Goal: Task Accomplishment & Management: Manage account settings

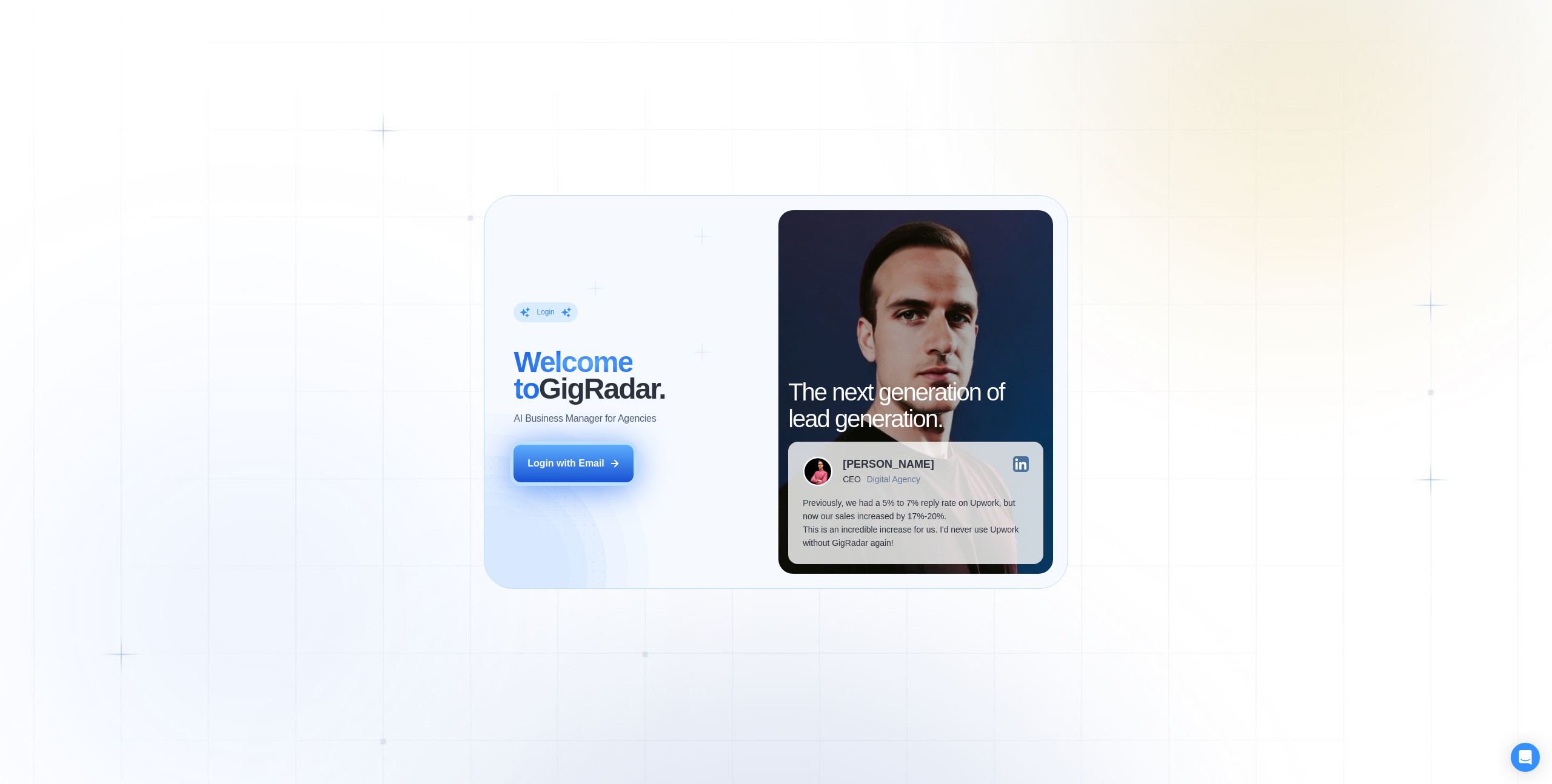
click at [585, 467] on div "Login with Email" at bounding box center [566, 463] width 77 height 14
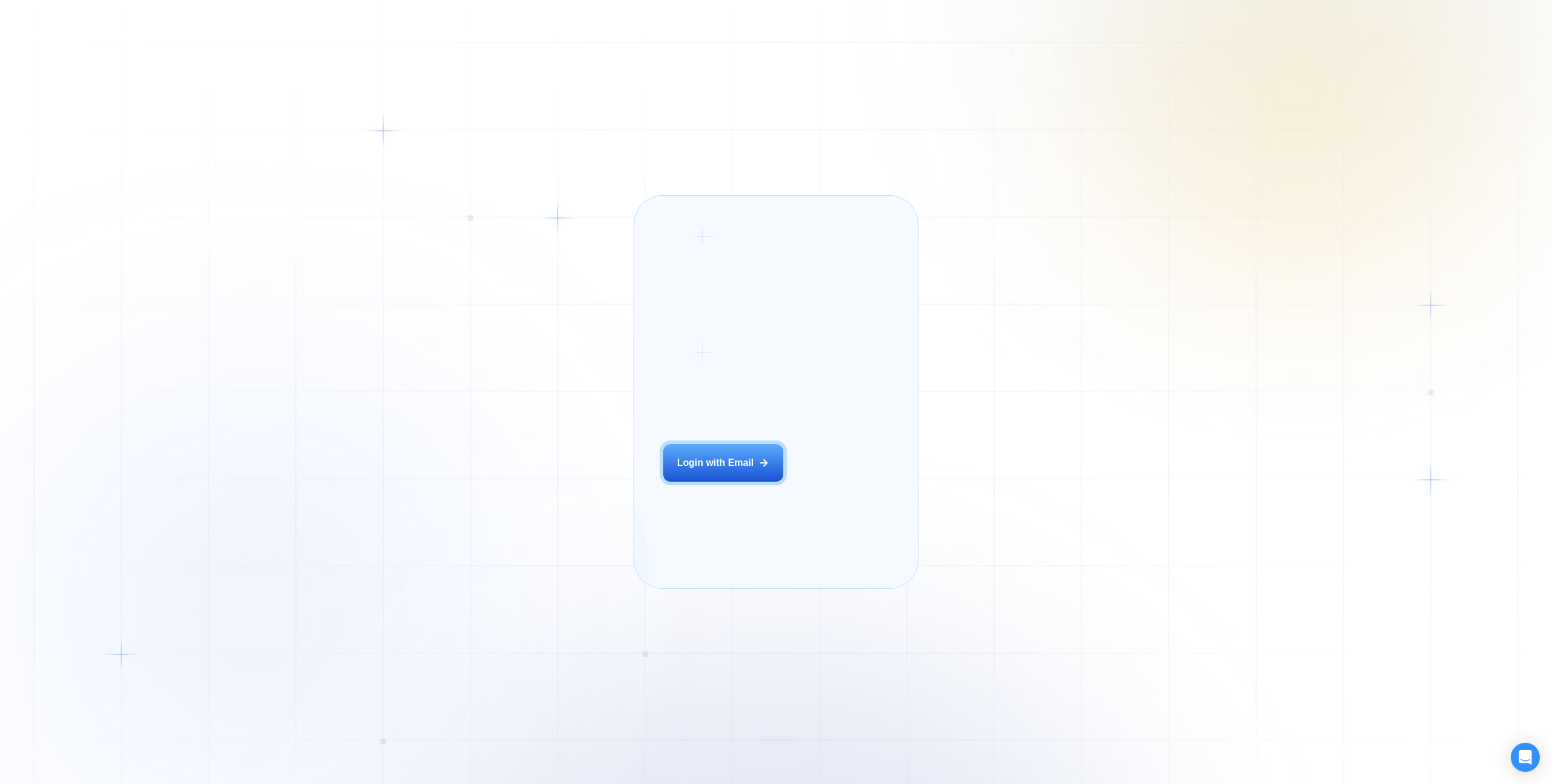
click at [787, 352] on h2 "‍ Welcome to GigRadar." at bounding box center [739, 375] width 151 height 53
click at [716, 470] on div "Login with Email" at bounding box center [715, 463] width 77 height 14
